Goal: Task Accomplishment & Management: Use online tool/utility

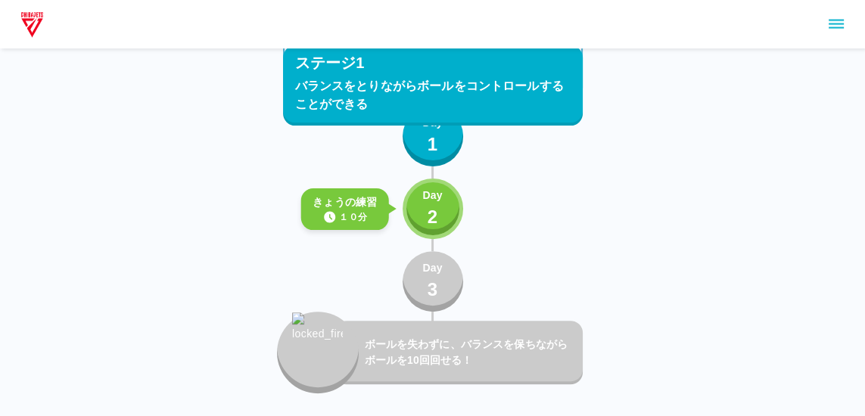
scroll to position [519, 0]
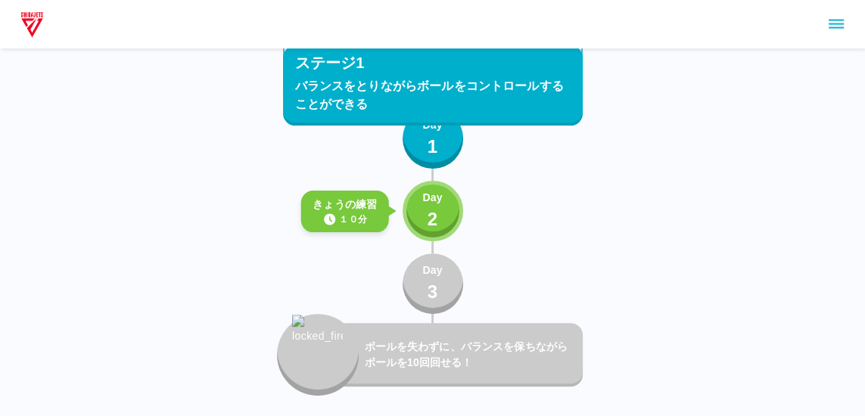
click at [450, 198] on button "Day 2" at bounding box center [433, 211] width 61 height 61
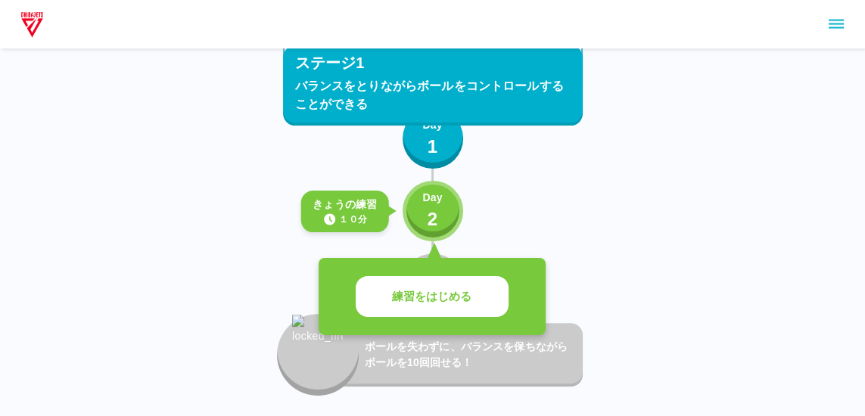
click at [477, 283] on button "練習をはじめる" at bounding box center [432, 297] width 153 height 42
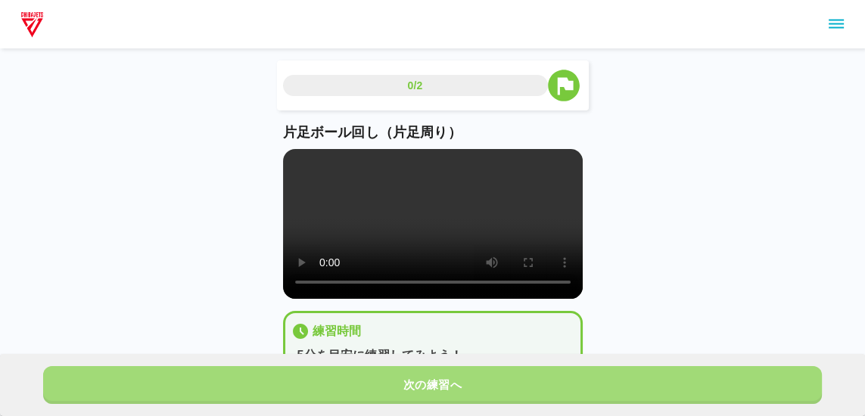
click at [763, 376] on button "次の練習へ" at bounding box center [432, 385] width 779 height 38
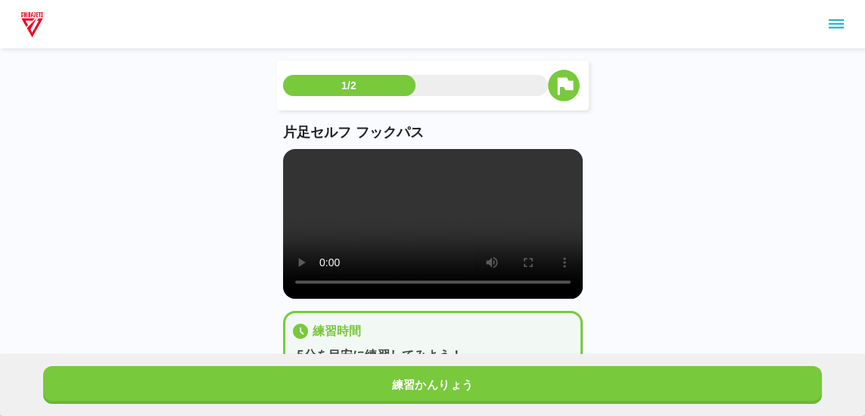
click at [751, 389] on button "練習かんりょう" at bounding box center [432, 385] width 779 height 38
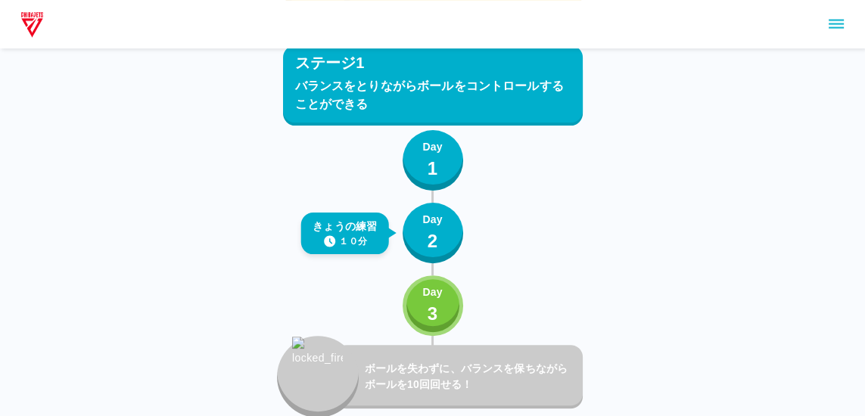
scroll to position [471, 0]
